Goal: Task Accomplishment & Management: Manage account settings

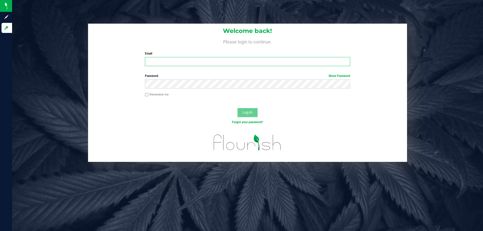
click at [153, 62] on input "Email" at bounding box center [247, 61] width 205 height 9
type input "[EMAIL_ADDRESS][DOMAIN_NAME]"
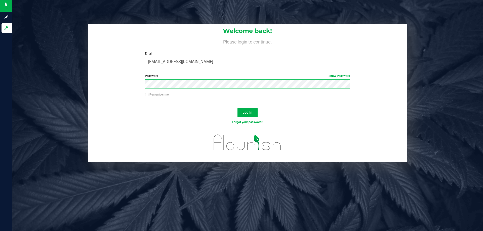
click at [238, 108] on button "Log In" at bounding box center [248, 112] width 20 height 9
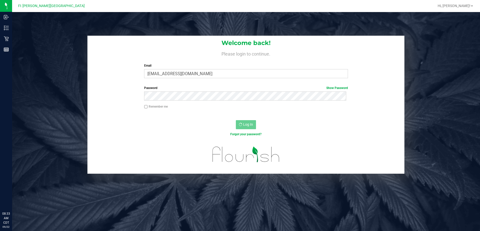
click at [120, 111] on div "Remember me" at bounding box center [245, 109] width 317 height 10
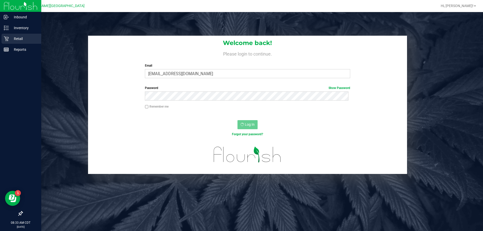
click at [8, 39] on icon at bounding box center [6, 38] width 5 height 5
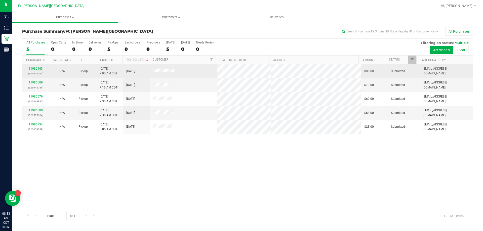
click at [39, 69] on link "11986463" at bounding box center [36, 69] width 14 height 4
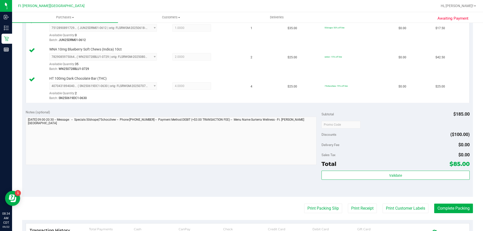
scroll to position [176, 0]
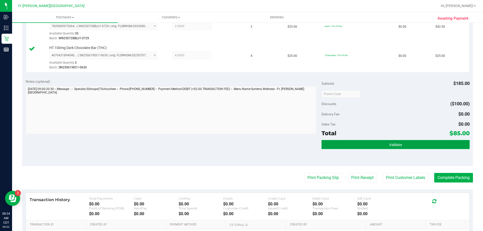
click at [370, 144] on button "Validate" at bounding box center [396, 144] width 148 height 9
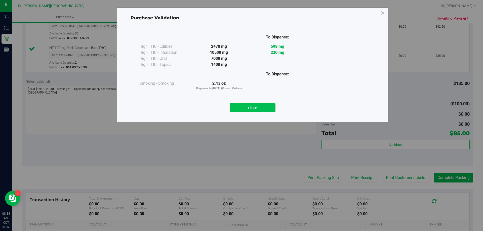
click at [258, 110] on button "Close" at bounding box center [253, 107] width 46 height 9
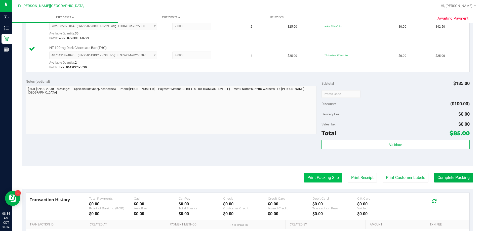
click at [318, 179] on button "Print Packing Slip" at bounding box center [323, 178] width 38 height 10
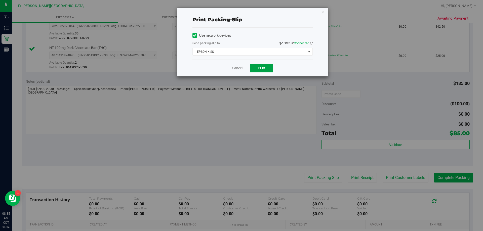
click at [256, 68] on button "Print" at bounding box center [261, 68] width 23 height 9
click at [239, 68] on link "Cancel" at bounding box center [237, 68] width 11 height 5
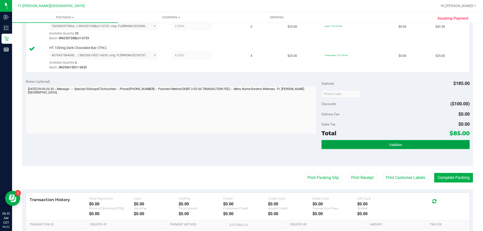
click at [405, 148] on button "Validate" at bounding box center [396, 144] width 148 height 9
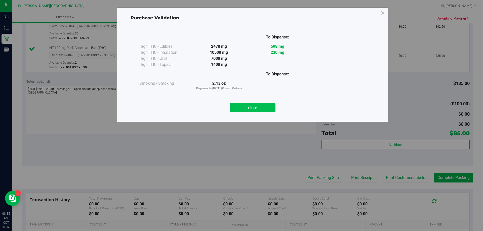
click at [269, 104] on div "Close" at bounding box center [252, 106] width 229 height 13
drag, startPoint x: 269, startPoint y: 110, endPoint x: 271, endPoint y: 111, distance: 3.1
click at [266, 108] on button "Close" at bounding box center [253, 107] width 46 height 9
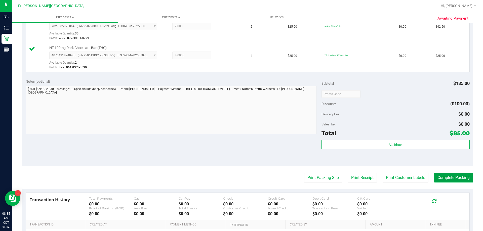
click at [452, 182] on button "Complete Packing" at bounding box center [454, 178] width 39 height 10
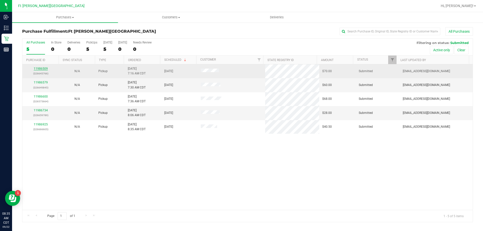
click at [45, 69] on link "11986509" at bounding box center [41, 69] width 14 height 4
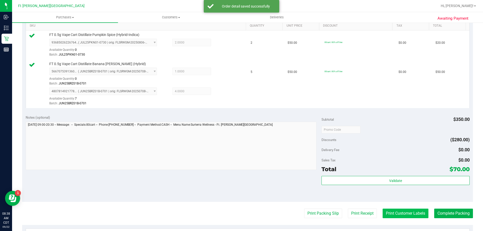
scroll to position [151, 0]
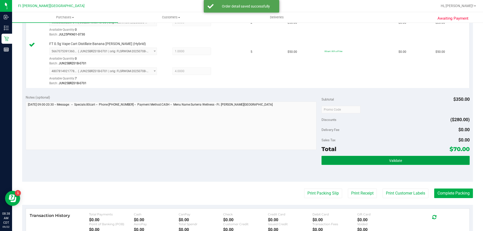
click at [376, 164] on button "Validate" at bounding box center [396, 160] width 148 height 9
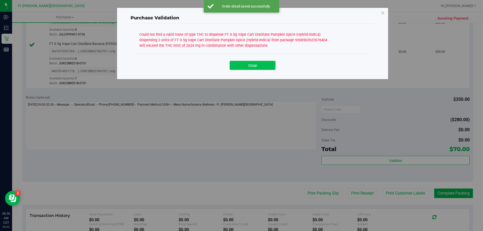
click at [239, 69] on button "Close" at bounding box center [253, 65] width 46 height 9
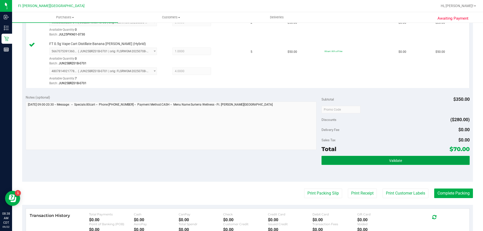
click at [341, 164] on button "Validate" at bounding box center [396, 160] width 148 height 9
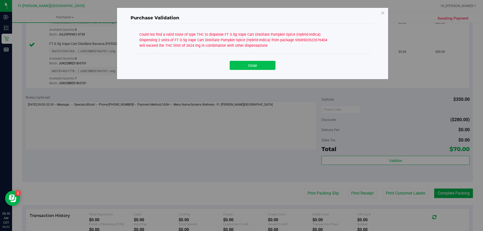
click at [243, 65] on button "Close" at bounding box center [253, 65] width 46 height 9
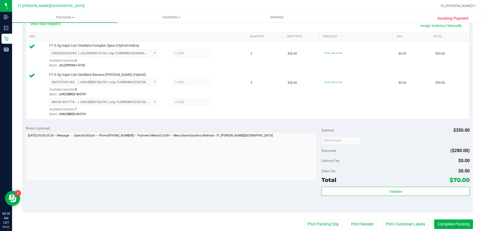
scroll to position [50, 0]
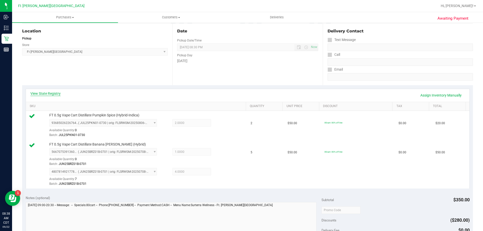
click at [56, 93] on link "View State Registry" at bounding box center [45, 93] width 30 height 5
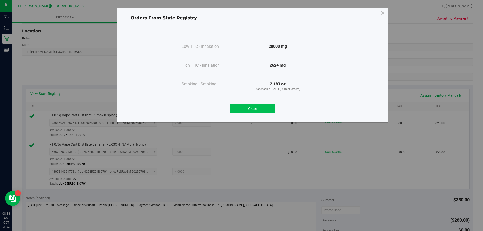
click at [253, 111] on button "Close" at bounding box center [253, 108] width 46 height 9
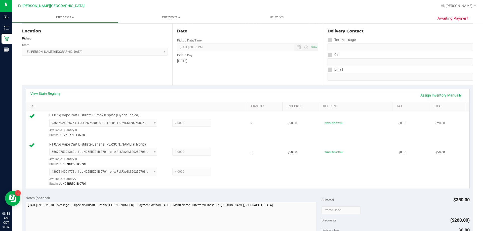
scroll to position [0, 0]
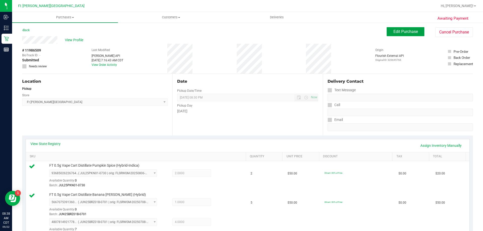
click at [391, 35] on button "Edit Purchase" at bounding box center [406, 31] width 38 height 9
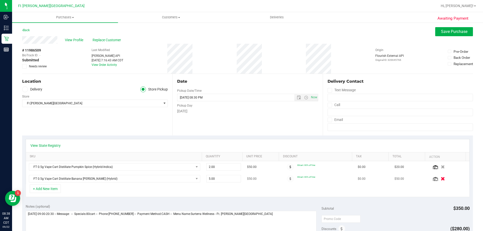
click at [441, 179] on icon "button" at bounding box center [443, 179] width 4 height 4
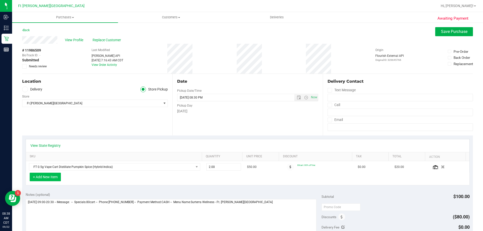
click at [50, 177] on button "+ Add New Item" at bounding box center [45, 177] width 31 height 9
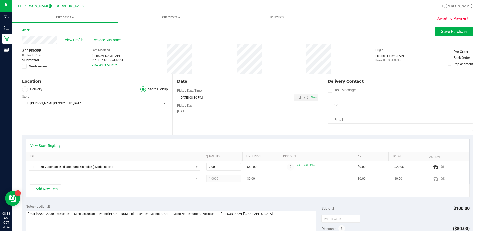
click at [84, 179] on span "NO DATA FOUND" at bounding box center [111, 179] width 165 height 7
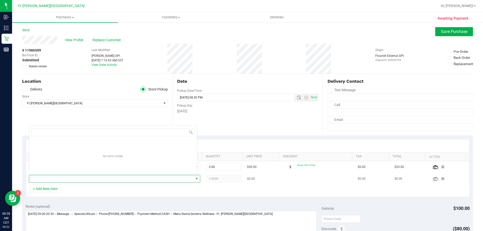
scroll to position [8, 167]
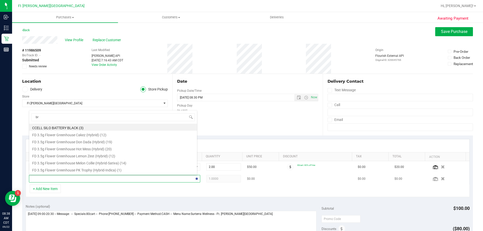
type input "brz"
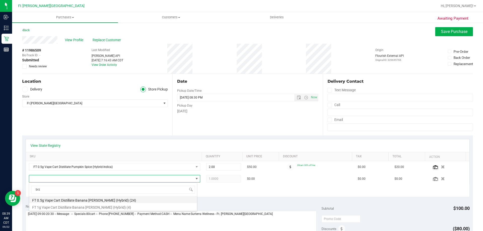
click at [93, 202] on li "FT 0.5g Vape Cart Distillate Banana Runtz (Hybrid) (24)" at bounding box center [113, 199] width 168 height 7
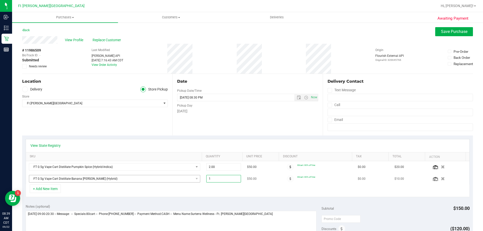
drag, startPoint x: 188, startPoint y: 181, endPoint x: 143, endPoint y: 181, distance: 45.3
click at [146, 180] on tr "FT 0.5g Vape Cart Distillate Banana Runtz (Hybrid) 1.00 1 $50.00 80cart: 80% of…" at bounding box center [248, 179] width 444 height 12
type input "5"
type input "5.00"
click at [198, 147] on div "View State Registry" at bounding box center [247, 145] width 435 height 5
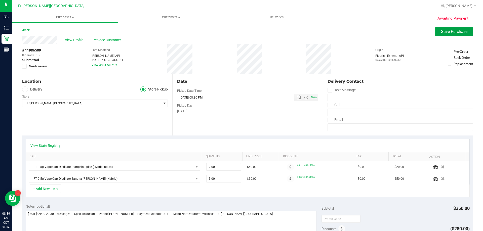
click at [445, 33] on span "Save Purchase" at bounding box center [454, 31] width 26 height 5
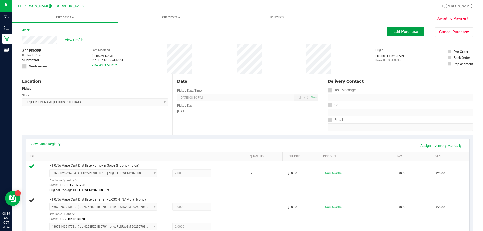
click at [388, 33] on button "Edit Purchase" at bounding box center [406, 31] width 38 height 9
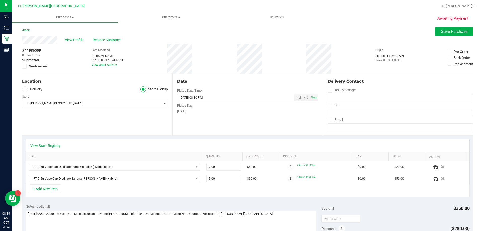
drag, startPoint x: 437, startPoint y: 179, endPoint x: 344, endPoint y: 160, distance: 94.3
click at [441, 179] on icon "button" at bounding box center [443, 179] width 4 height 4
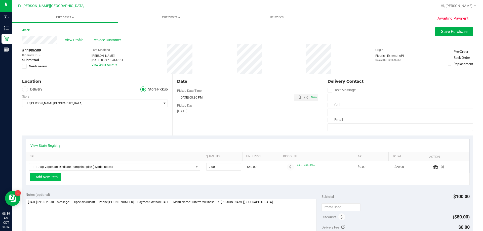
click at [58, 180] on button "+ Add New Item" at bounding box center [45, 177] width 31 height 9
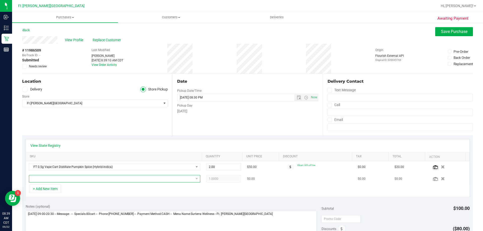
click at [62, 180] on span "NO DATA FOUND" at bounding box center [111, 179] width 165 height 7
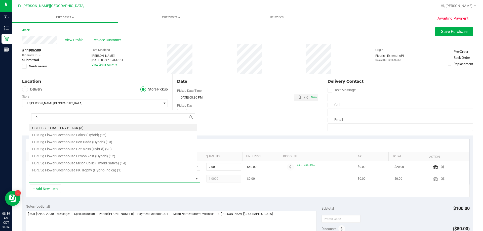
scroll to position [8, 167]
type input "brz"
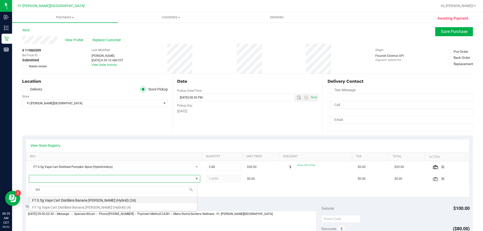
click at [89, 199] on li "FT 0.5g Vape Cart Distillate Banana Runtz (Hybrid) (24)" at bounding box center [113, 199] width 168 height 7
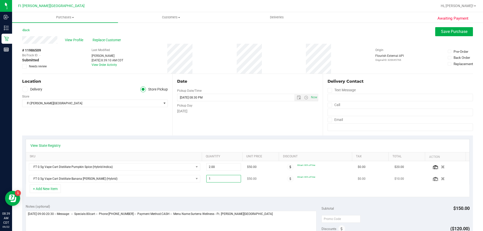
drag, startPoint x: 221, startPoint y: 179, endPoint x: 168, endPoint y: 183, distance: 53.3
click at [169, 182] on tr "FT 0.5g Vape Cart Distillate Banana Runtz (Hybrid) 1.00 1 $50.00 80cart: 80% of…" at bounding box center [248, 179] width 444 height 12
type input "3"
type input "3.00"
click at [436, 31] on button "Save Purchase" at bounding box center [455, 31] width 38 height 9
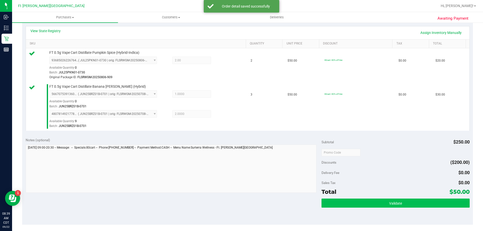
scroll to position [151, 0]
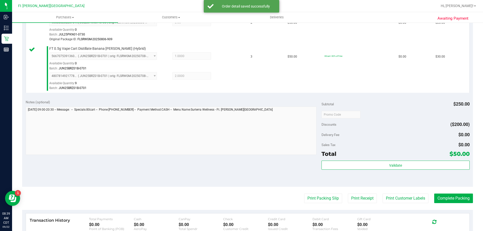
click at [390, 160] on div "Subtotal $250.00 Discounts ($200.00) Delivery Fee $0.00 Sales Tax $0.00 Total $…" at bounding box center [396, 142] width 148 height 84
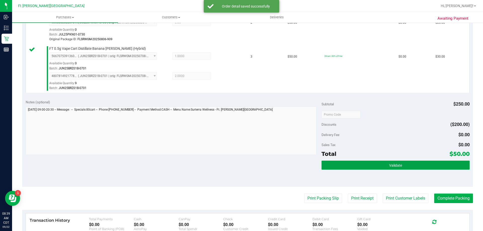
click at [390, 165] on span "Validate" at bounding box center [396, 166] width 13 height 4
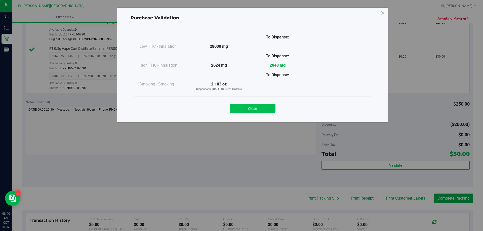
click at [267, 107] on button "Close" at bounding box center [253, 108] width 46 height 9
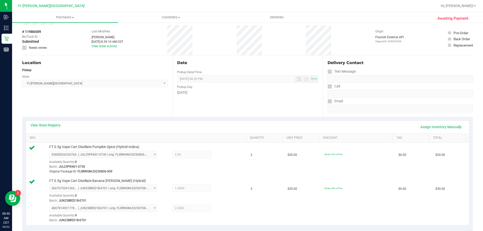
scroll to position [0, 0]
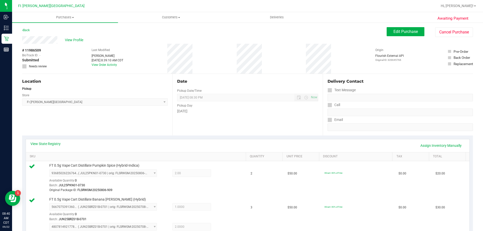
click at [395, 37] on div "Edit Purchase Cancel Purchase" at bounding box center [430, 32] width 86 height 10
click at [394, 32] on span "Edit Purchase" at bounding box center [406, 31] width 24 height 5
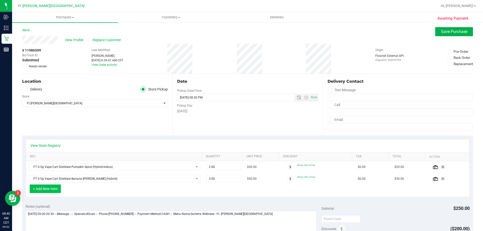
click at [54, 191] on button "+ Add New Item" at bounding box center [45, 189] width 31 height 9
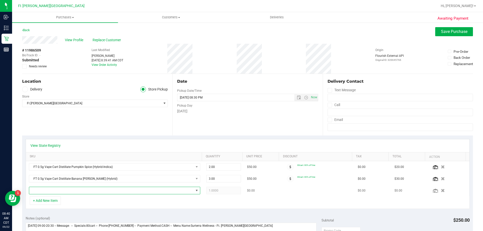
click at [79, 192] on span "NO DATA FOUND" at bounding box center [111, 190] width 165 height 7
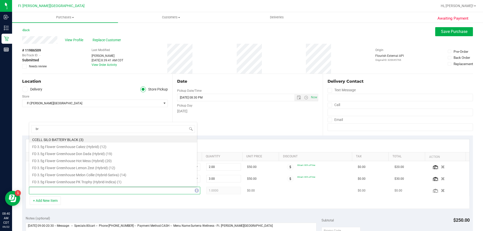
type input "brz"
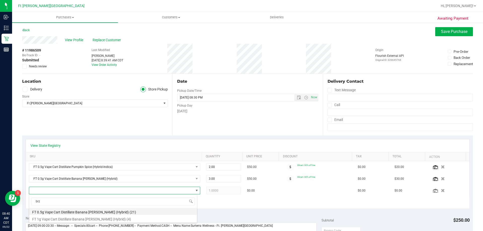
click at [102, 211] on li "FT 0.5g Vape Cart Distillate Banana Runtz (Hybrid) (21)" at bounding box center [113, 211] width 168 height 7
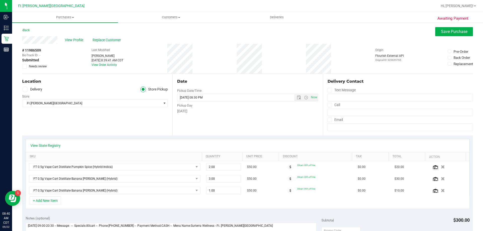
click at [445, 38] on div "View Profile Replace Customer" at bounding box center [247, 40] width 451 height 8
click at [443, 34] on span "Save Purchase" at bounding box center [454, 31] width 26 height 5
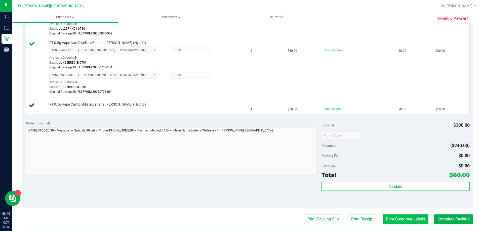
scroll to position [227, 0]
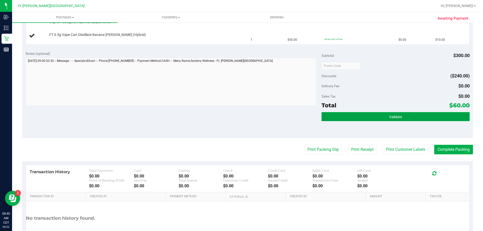
click at [400, 117] on button "Validate" at bounding box center [396, 116] width 148 height 9
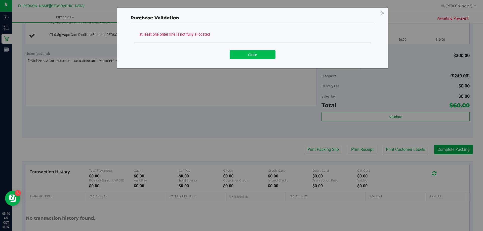
click at [256, 55] on button "Close" at bounding box center [253, 54] width 46 height 9
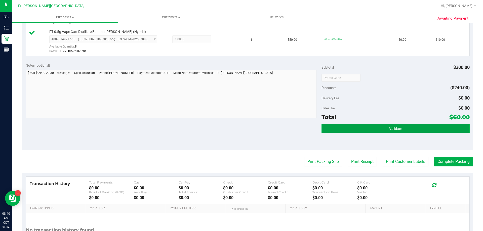
click at [369, 127] on button "Validate" at bounding box center [396, 128] width 148 height 9
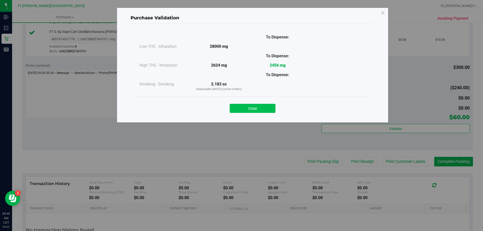
click at [260, 107] on button "Close" at bounding box center [253, 108] width 46 height 9
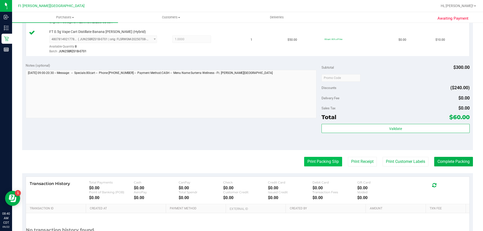
click at [323, 164] on button "Print Packing Slip" at bounding box center [323, 162] width 38 height 10
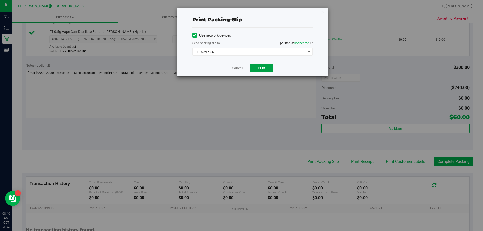
click at [264, 68] on span "Print" at bounding box center [262, 68] width 8 height 4
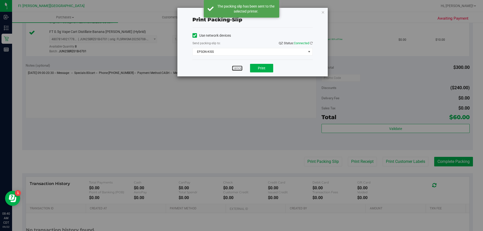
click at [240, 67] on link "Cancel" at bounding box center [237, 68] width 11 height 5
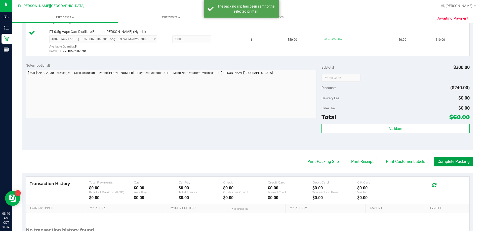
click at [451, 162] on button "Complete Packing" at bounding box center [454, 162] width 39 height 10
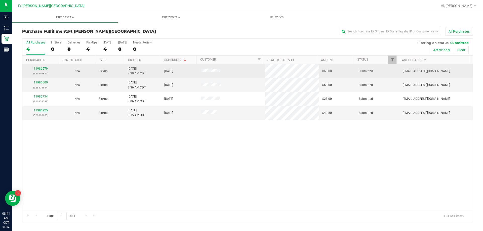
click at [42, 70] on div "11986579 (326649845)" at bounding box center [40, 71] width 30 height 10
click at [45, 68] on link "11986579" at bounding box center [41, 69] width 14 height 4
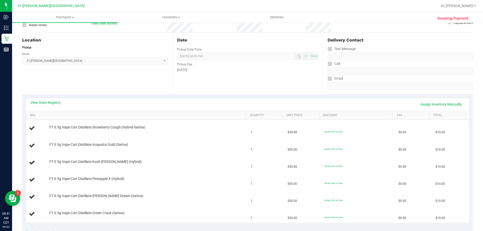
scroll to position [50, 0]
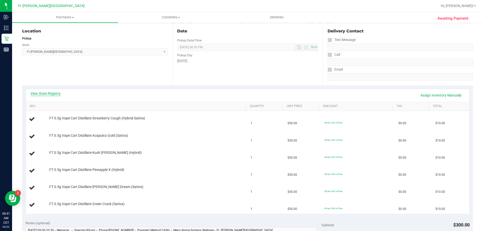
click at [57, 91] on link "View State Registry" at bounding box center [45, 93] width 30 height 5
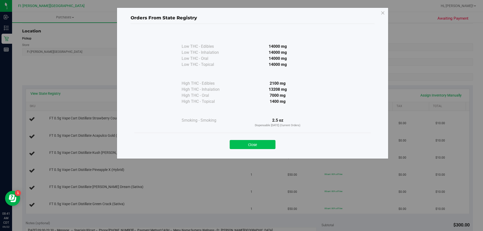
click at [262, 146] on button "Close" at bounding box center [253, 144] width 46 height 9
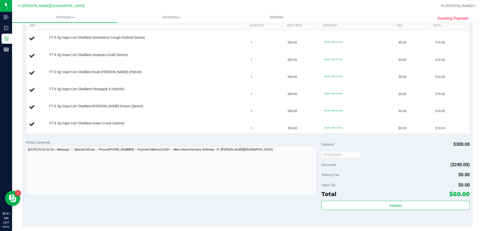
scroll to position [176, 0]
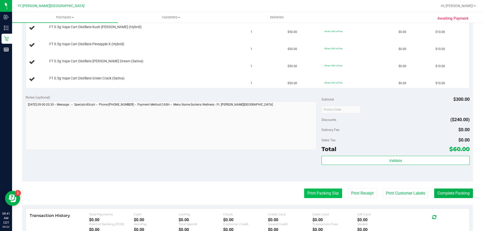
click at [327, 195] on button "Print Packing Slip" at bounding box center [323, 194] width 38 height 10
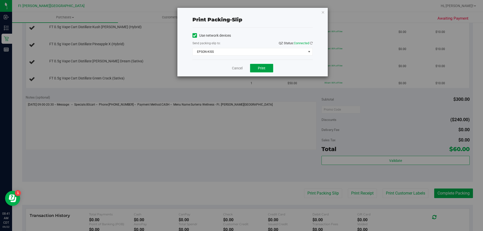
click at [261, 67] on span "Print" at bounding box center [262, 68] width 8 height 4
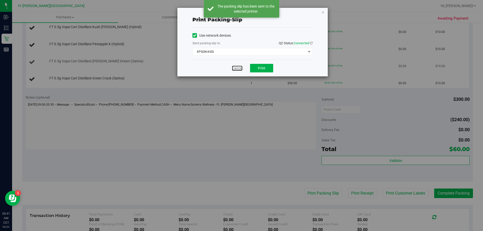
drag, startPoint x: 238, startPoint y: 68, endPoint x: 243, endPoint y: 67, distance: 5.4
click at [239, 68] on link "Cancel" at bounding box center [237, 68] width 11 height 5
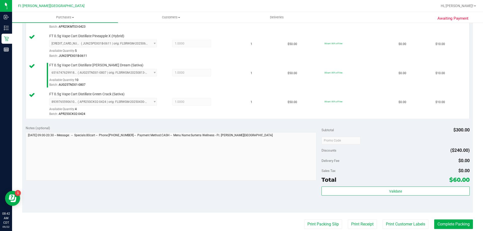
scroll to position [277, 0]
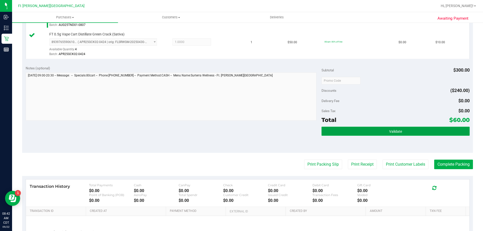
click at [381, 132] on button "Validate" at bounding box center [396, 131] width 148 height 9
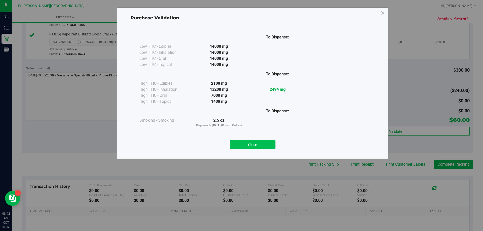
click at [253, 143] on button "Close" at bounding box center [253, 144] width 46 height 9
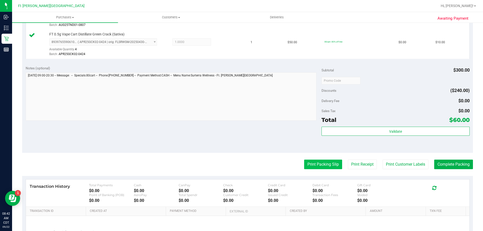
click at [309, 165] on button "Print Packing Slip" at bounding box center [323, 165] width 38 height 10
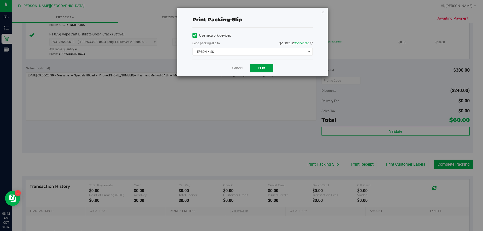
click at [263, 66] on span "Print" at bounding box center [262, 68] width 8 height 4
click at [239, 66] on link "Cancel" at bounding box center [237, 68] width 11 height 5
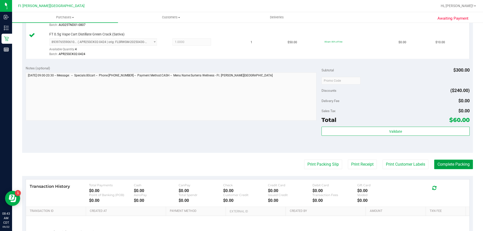
click at [445, 167] on button "Complete Packing" at bounding box center [454, 165] width 39 height 10
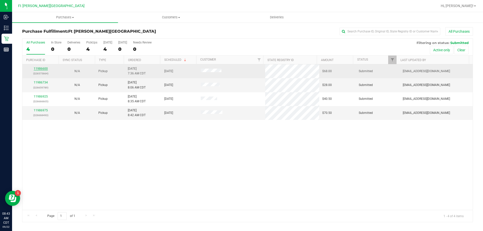
click at [41, 68] on link "11986600" at bounding box center [41, 69] width 14 height 4
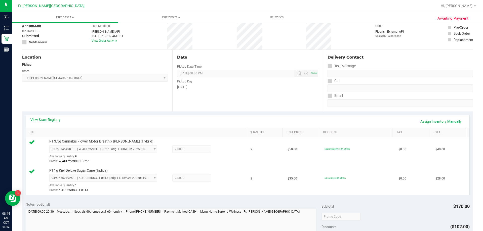
scroll to position [126, 0]
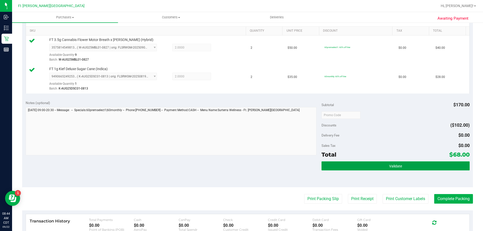
click at [400, 165] on button "Validate" at bounding box center [396, 166] width 148 height 9
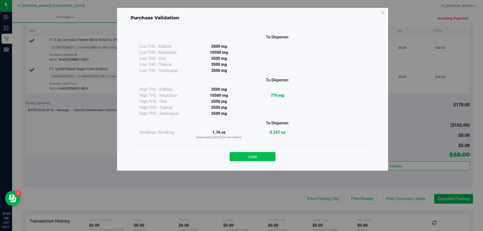
click at [266, 155] on button "Close" at bounding box center [253, 156] width 46 height 9
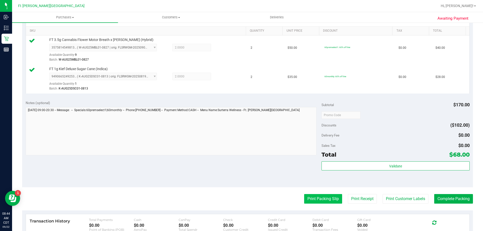
click at [325, 200] on button "Print Packing Slip" at bounding box center [323, 199] width 38 height 10
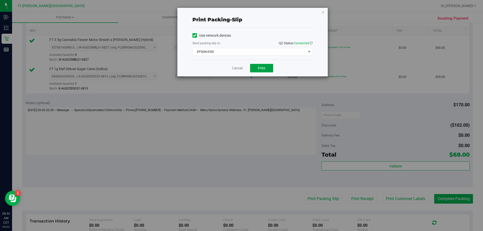
click at [258, 68] on span "Print" at bounding box center [262, 68] width 8 height 4
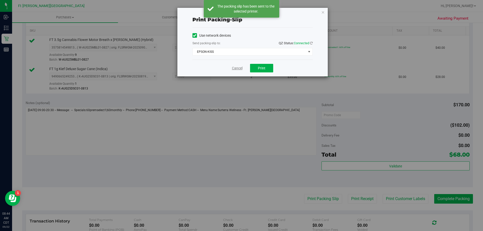
click at [234, 67] on link "Cancel" at bounding box center [237, 68] width 11 height 5
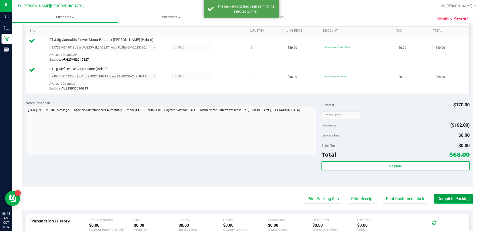
click at [437, 200] on button "Complete Packing" at bounding box center [454, 199] width 39 height 10
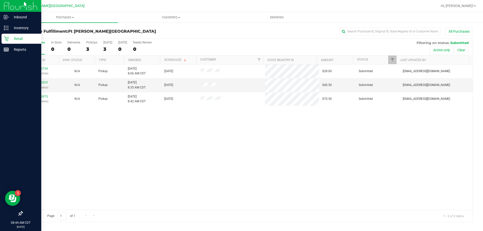
click at [21, 38] on p "Retail" at bounding box center [24, 39] width 30 height 6
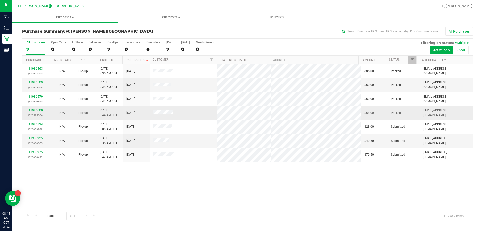
click at [36, 110] on link "11986600" at bounding box center [36, 111] width 14 height 4
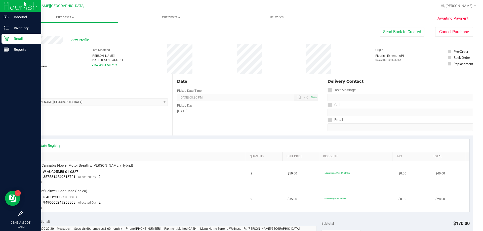
click at [9, 37] on icon at bounding box center [6, 38] width 5 height 5
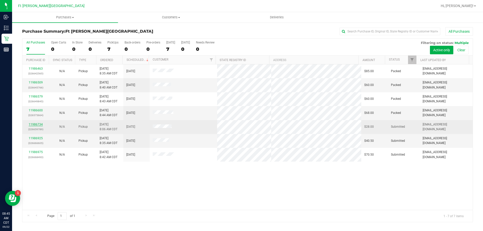
click at [37, 125] on link "11986734" at bounding box center [36, 125] width 14 height 4
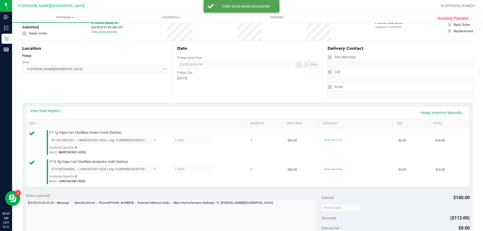
scroll to position [101, 0]
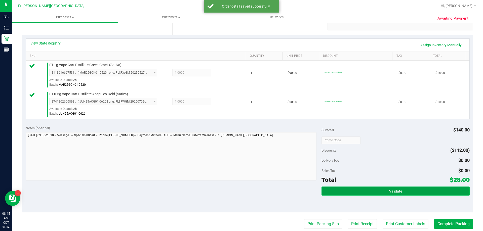
click at [386, 195] on button "Validate" at bounding box center [396, 191] width 148 height 9
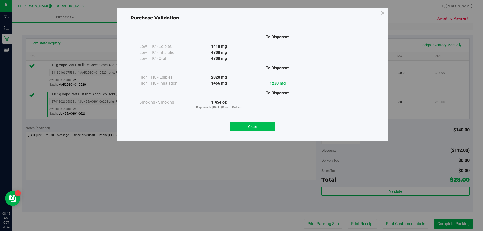
click at [257, 124] on button "Close" at bounding box center [253, 126] width 46 height 9
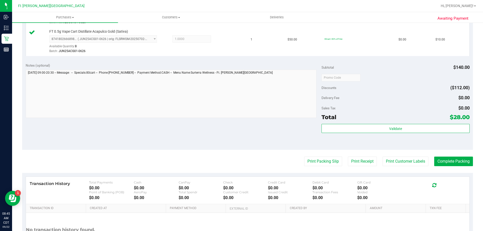
scroll to position [201, 0]
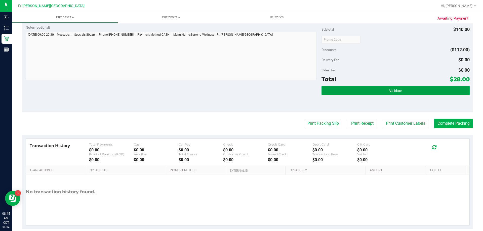
click at [361, 94] on button "Validate" at bounding box center [396, 90] width 148 height 9
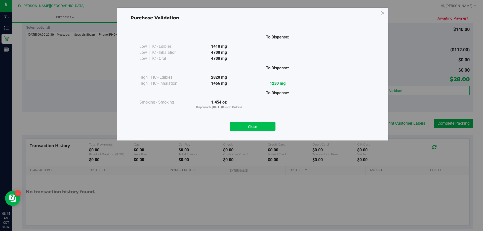
click at [269, 131] on button "Close" at bounding box center [253, 126] width 46 height 9
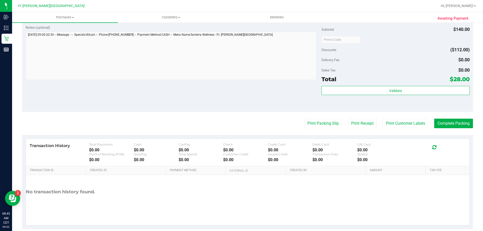
drag, startPoint x: 268, startPoint y: 130, endPoint x: 290, endPoint y: 127, distance: 22.1
click at [268, 130] on purchase-details "Back Edit Purchase Cancel Purchase View Profile # 11986734 BioTrack ID: - Submi…" at bounding box center [247, 28] width 451 height 404
drag, startPoint x: 313, startPoint y: 130, endPoint x: 311, endPoint y: 125, distance: 6.1
click at [313, 127] on purchase-details "Back Edit Purchase Cancel Purchase View Profile # 11986734 BioTrack ID: - Submi…" at bounding box center [247, 28] width 451 height 404
click at [311, 125] on button "Print Packing Slip" at bounding box center [323, 124] width 38 height 10
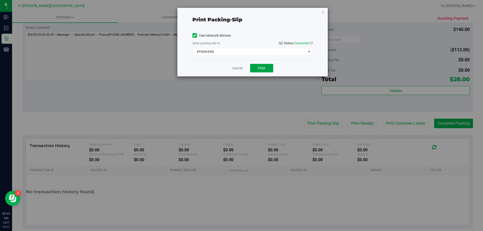
click at [262, 71] on button "Print" at bounding box center [261, 68] width 23 height 9
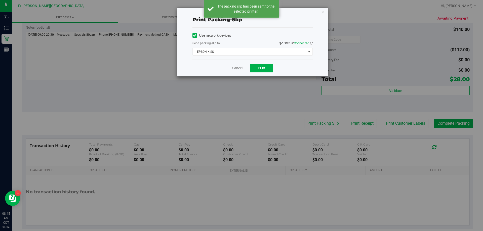
click at [236, 68] on link "Cancel" at bounding box center [237, 68] width 11 height 5
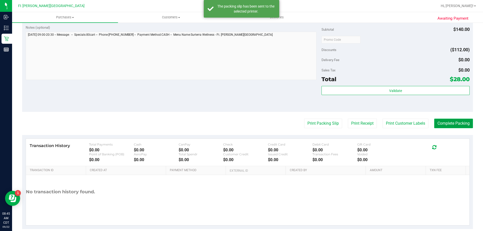
click at [439, 124] on button "Complete Packing" at bounding box center [454, 124] width 39 height 10
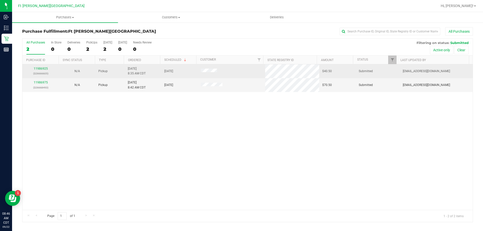
click at [39, 67] on div "11986925 (326666605)" at bounding box center [40, 71] width 30 height 10
click at [40, 69] on link "11986925" at bounding box center [41, 69] width 14 height 4
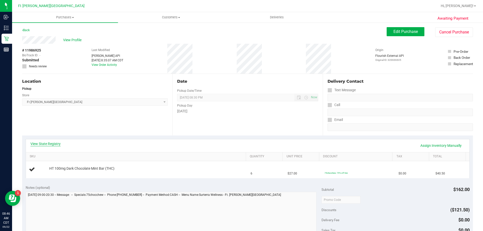
click at [58, 143] on link "View State Registry" at bounding box center [45, 144] width 30 height 5
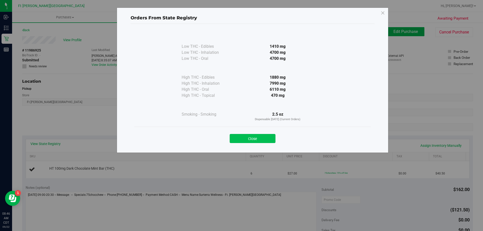
click at [243, 140] on button "Close" at bounding box center [253, 138] width 46 height 9
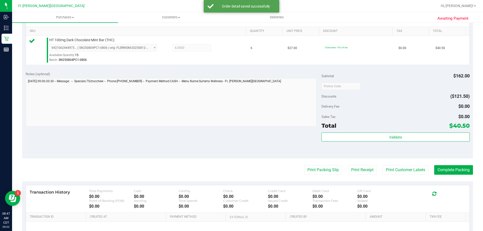
scroll to position [126, 0]
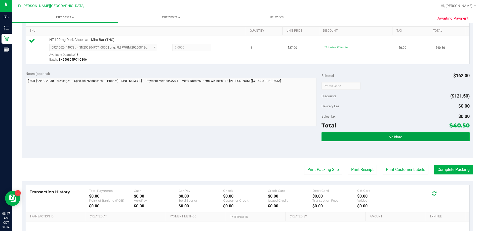
click at [367, 139] on button "Validate" at bounding box center [396, 136] width 148 height 9
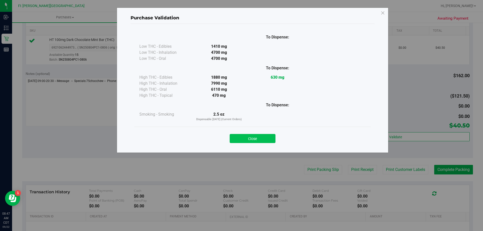
click at [269, 137] on button "Close" at bounding box center [253, 138] width 46 height 9
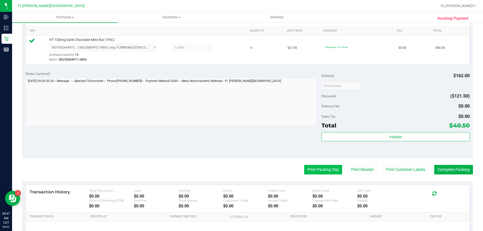
click at [318, 171] on button "Print Packing Slip" at bounding box center [323, 170] width 38 height 10
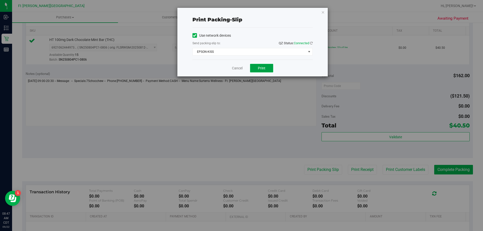
click at [259, 66] on span "Print" at bounding box center [262, 68] width 8 height 4
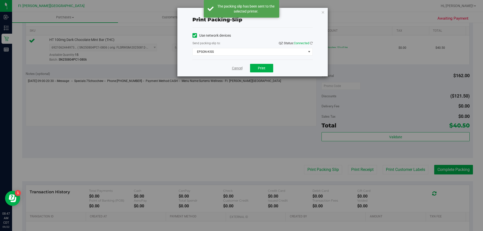
click at [236, 67] on link "Cancel" at bounding box center [237, 68] width 11 height 5
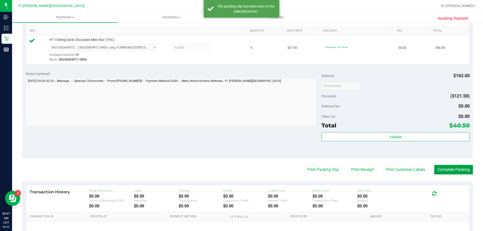
click at [452, 171] on button "Complete Packing" at bounding box center [454, 170] width 39 height 10
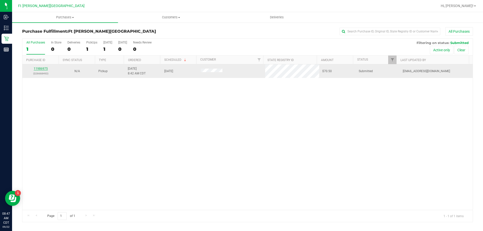
click at [43, 69] on link "11986975" at bounding box center [41, 69] width 14 height 4
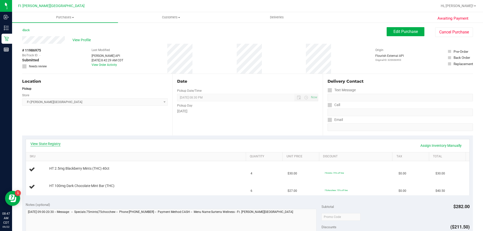
click at [49, 143] on link "View State Registry" at bounding box center [45, 144] width 30 height 5
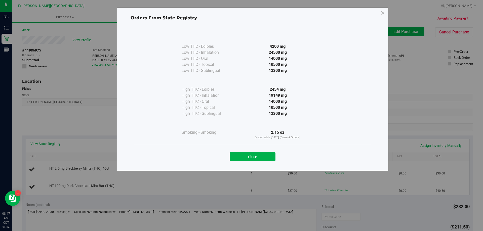
click at [247, 162] on div "Close" at bounding box center [252, 155] width 237 height 20
click at [250, 157] on button "Close" at bounding box center [253, 156] width 46 height 9
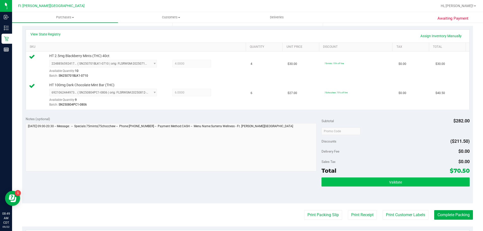
scroll to position [126, 0]
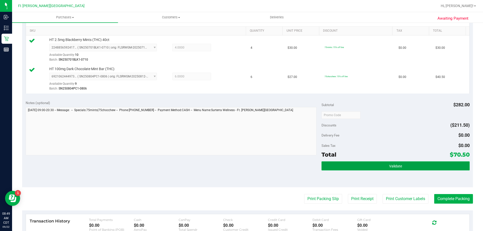
click at [398, 164] on span "Validate" at bounding box center [396, 166] width 13 height 4
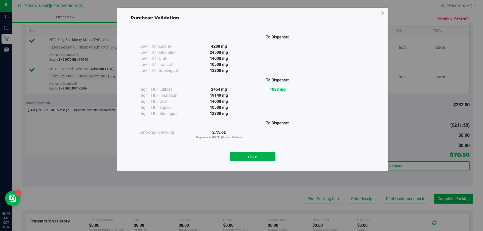
drag, startPoint x: 262, startPoint y: 157, endPoint x: 319, endPoint y: 188, distance: 64.7
click at [262, 158] on button "Close" at bounding box center [253, 156] width 46 height 9
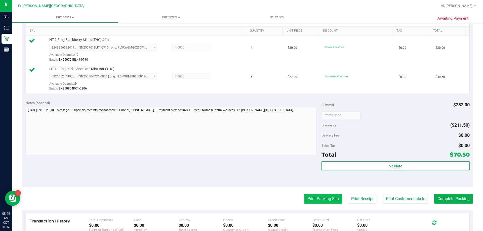
click at [324, 199] on button "Print Packing Slip" at bounding box center [323, 199] width 38 height 10
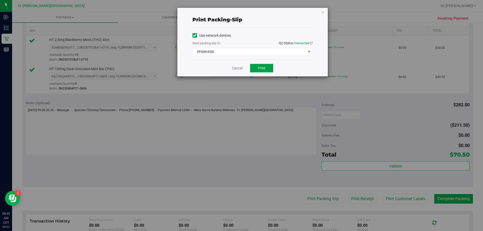
click at [258, 68] on span "Print" at bounding box center [262, 68] width 8 height 4
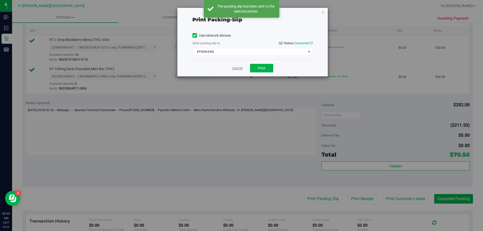
click at [234, 68] on link "Cancel" at bounding box center [237, 68] width 11 height 5
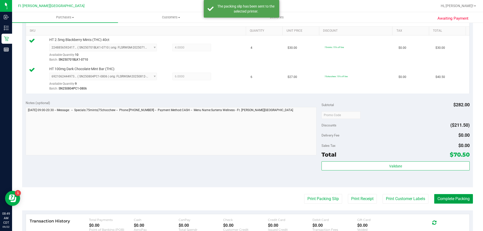
click at [452, 201] on button "Complete Packing" at bounding box center [454, 199] width 39 height 10
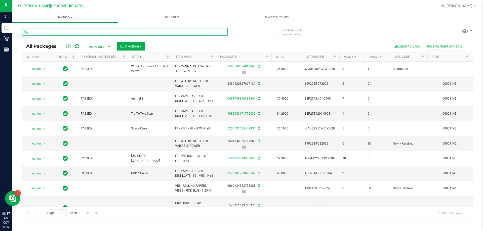
click at [57, 33] on input "text" at bounding box center [125, 32] width 206 height 8
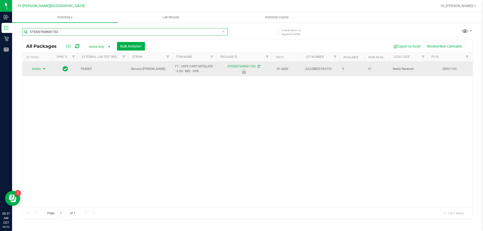
type input "5753027609001703"
click at [42, 69] on span "select" at bounding box center [44, 69] width 4 height 4
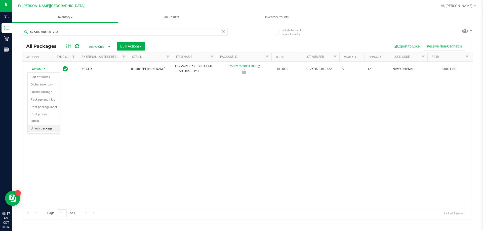
click at [44, 125] on li "Unlock package" at bounding box center [44, 129] width 32 height 8
